Goal: Information Seeking & Learning: Learn about a topic

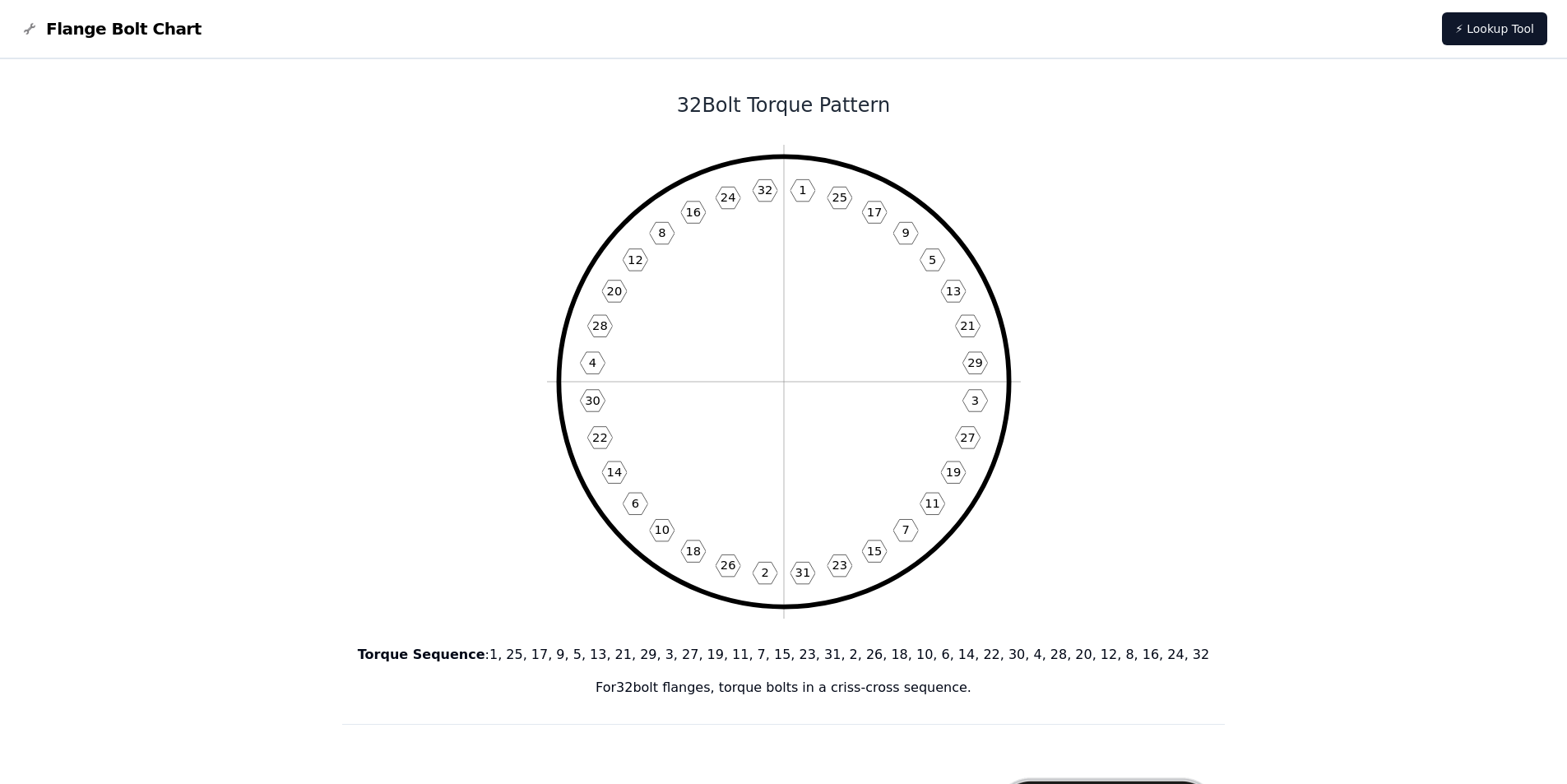
drag, startPoint x: 811, startPoint y: 372, endPoint x: 492, endPoint y: 392, distance: 319.6
click at [114, 31] on span "Flange Bolt Chart" at bounding box center [123, 28] width 155 height 23
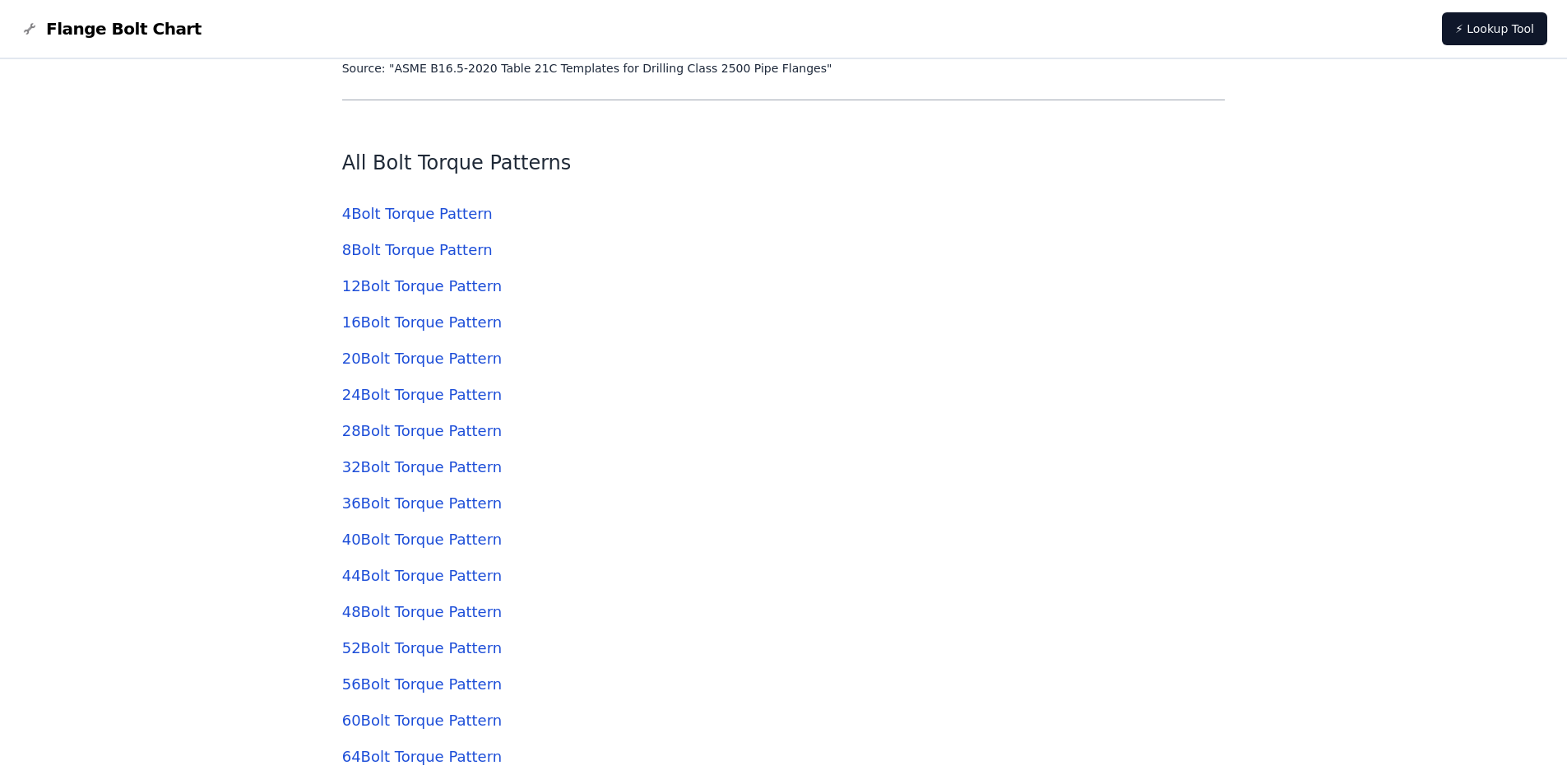
scroll to position [4686, 0]
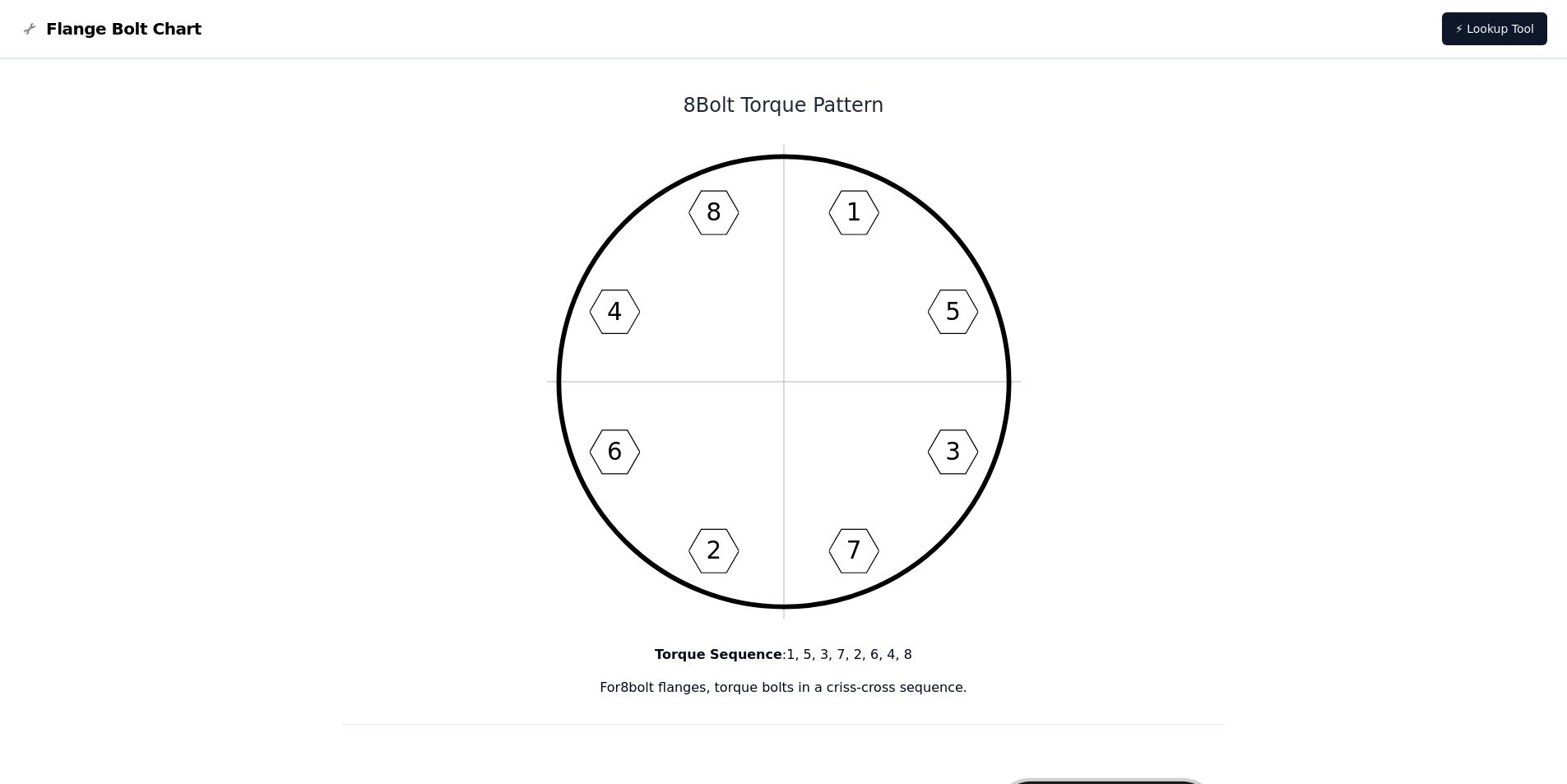
drag, startPoint x: 659, startPoint y: 101, endPoint x: 894, endPoint y: 125, distance: 236.2
copy h1 "8 Bolt Torque Pattern"
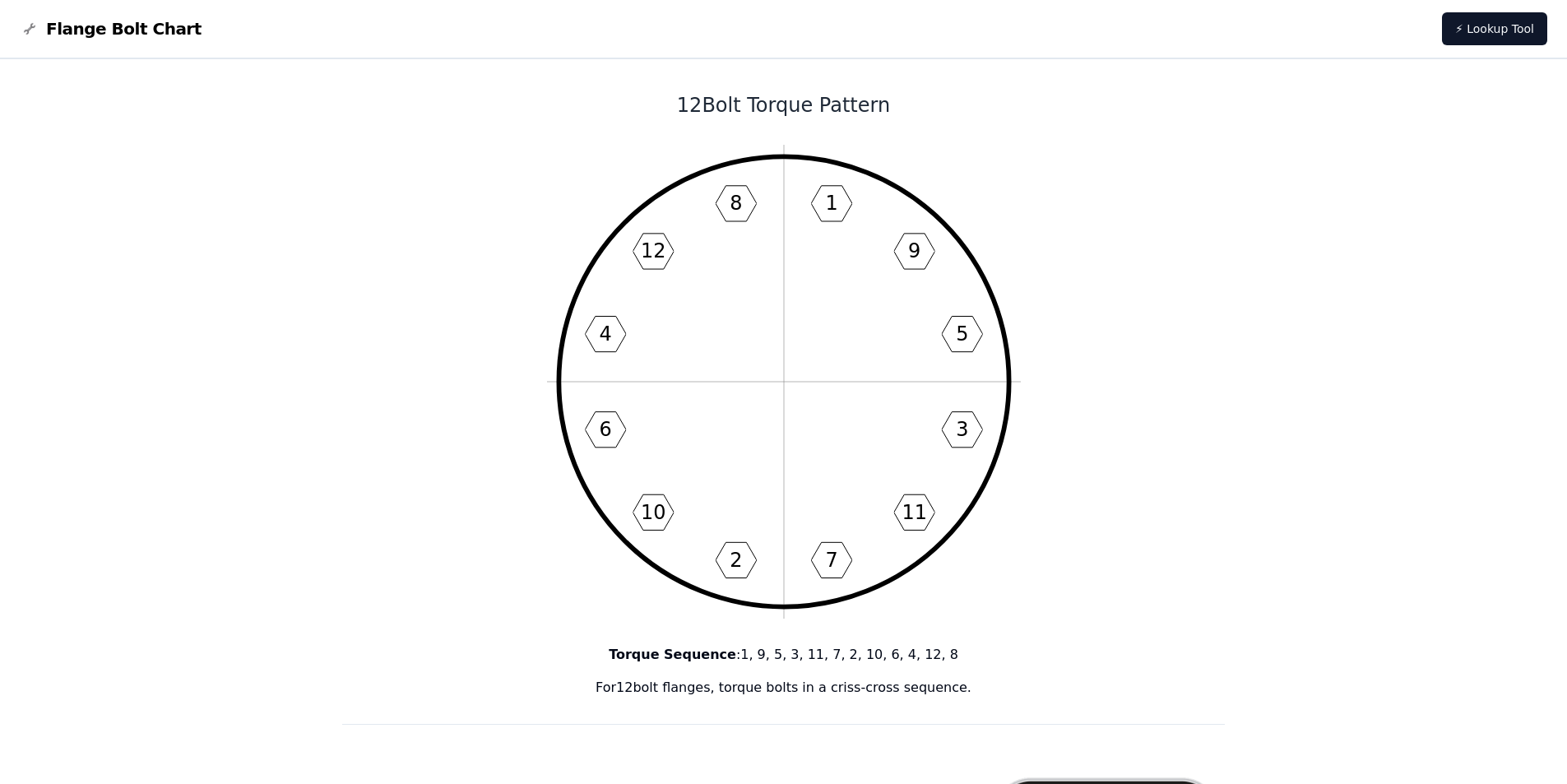
drag, startPoint x: 649, startPoint y: 107, endPoint x: 901, endPoint y: 116, distance: 252.2
click at [901, 116] on h1 "12 Bolt Torque Pattern" at bounding box center [784, 105] width 884 height 26
copy h1 "12 Bolt Torque Pattern"
